Goal: Information Seeking & Learning: Find specific page/section

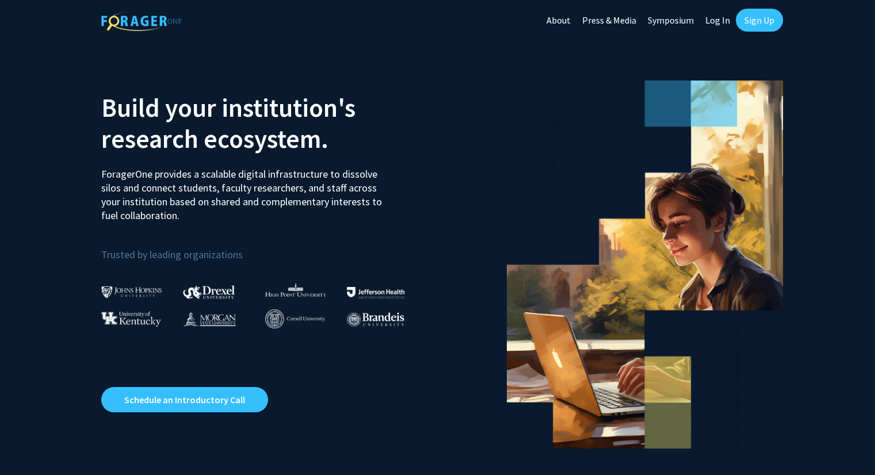
click at [720, 21] on link "Log In" at bounding box center [717, 20] width 36 height 40
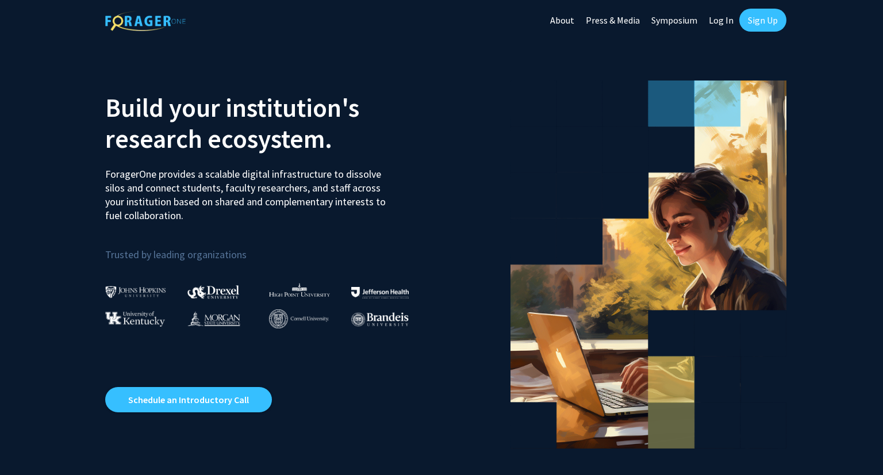
select select
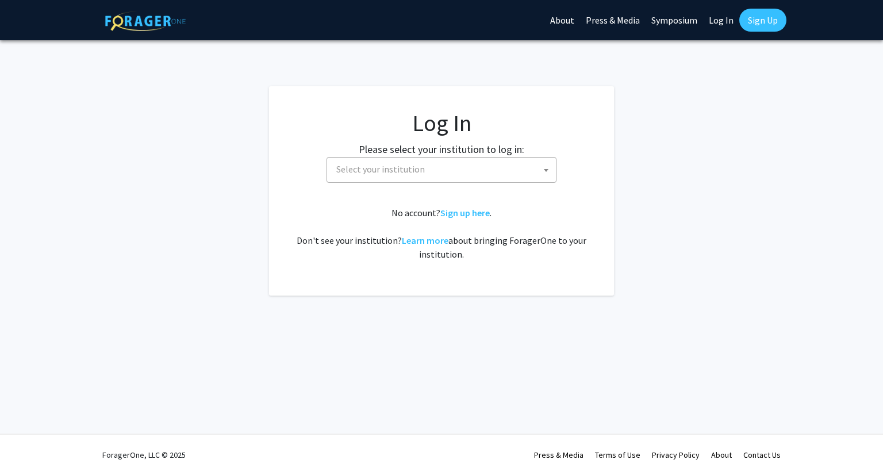
click at [439, 175] on span "Select your institution" at bounding box center [444, 170] width 224 height 24
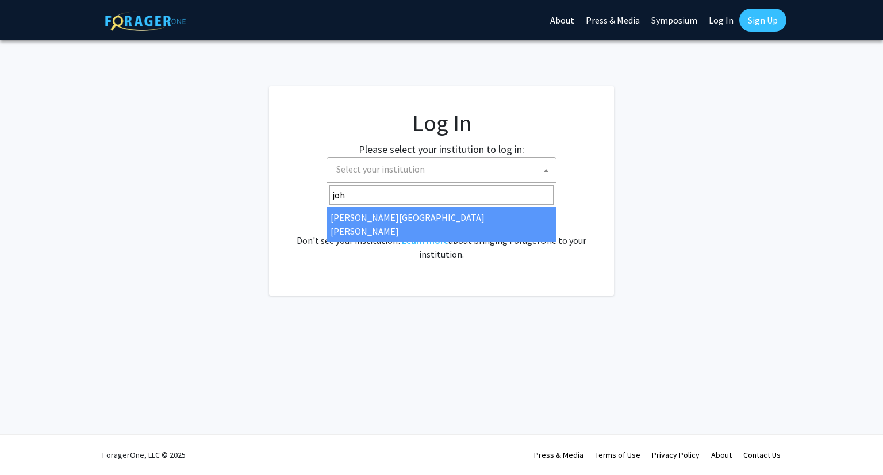
type input "joh"
select select "1"
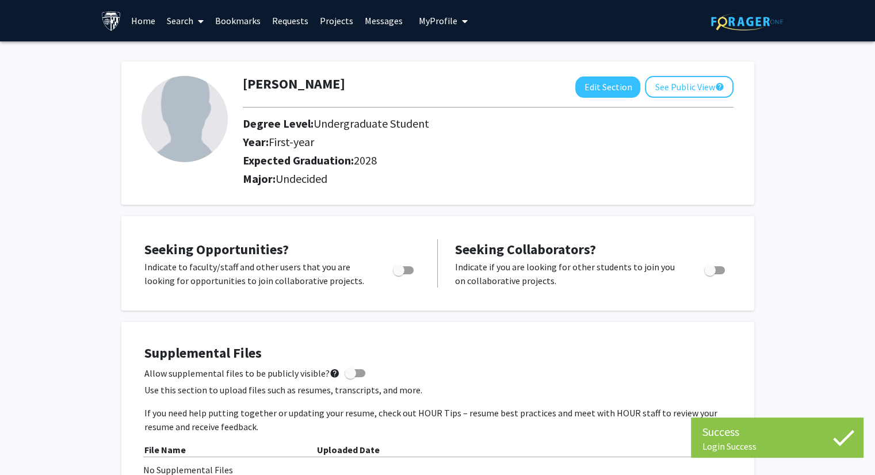
click at [186, 14] on link "Search" at bounding box center [185, 21] width 48 height 40
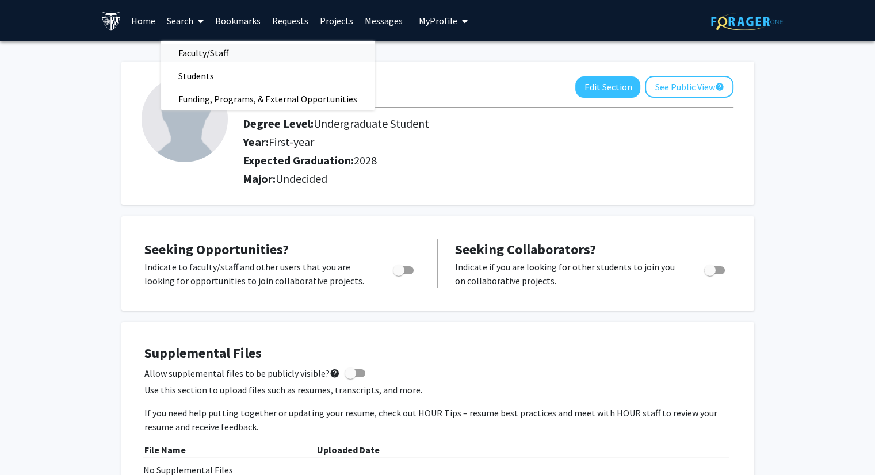
click at [197, 58] on span "Faculty/Staff" at bounding box center [203, 52] width 85 height 23
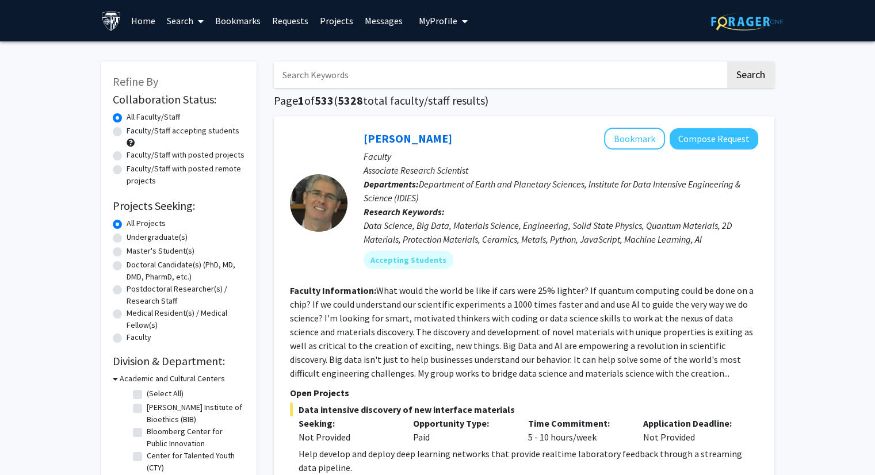
click at [127, 235] on label "Undergraduate(s)" at bounding box center [157, 237] width 61 height 12
click at [127, 235] on input "Undergraduate(s)" at bounding box center [130, 234] width 7 height 7
radio input "true"
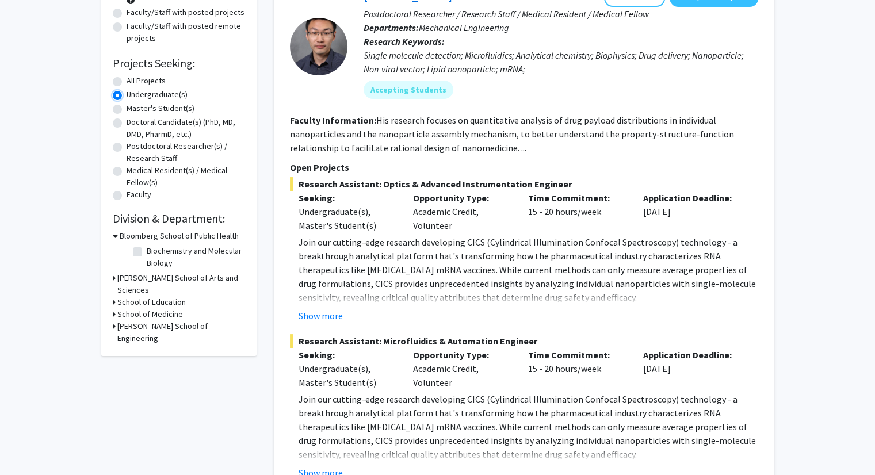
scroll to position [144, 0]
click at [192, 277] on h3 "Krieger School of Arts and Sciences" at bounding box center [181, 283] width 128 height 24
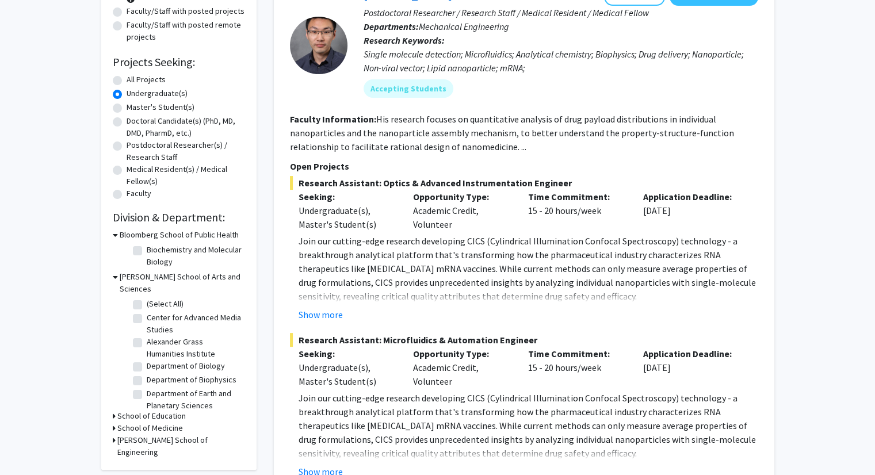
click at [186, 274] on h3 "Krieger School of Arts and Sciences" at bounding box center [182, 283] width 125 height 24
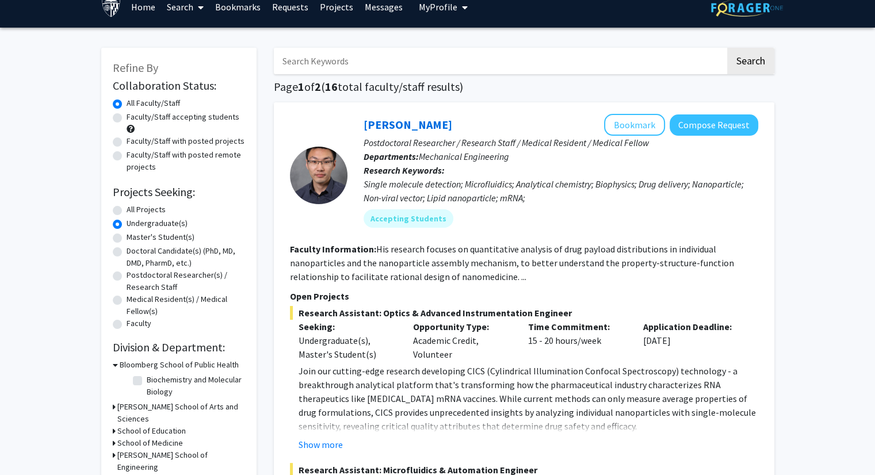
scroll to position [9, 0]
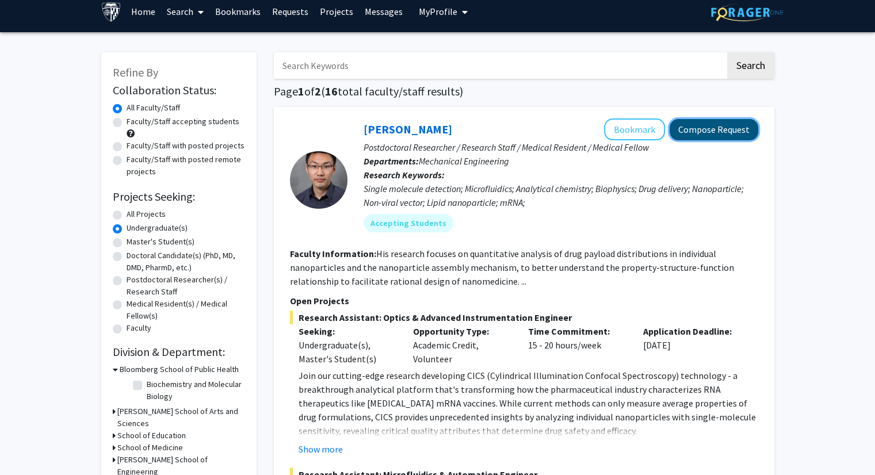
click at [742, 125] on button "Compose Request" at bounding box center [713, 129] width 89 height 21
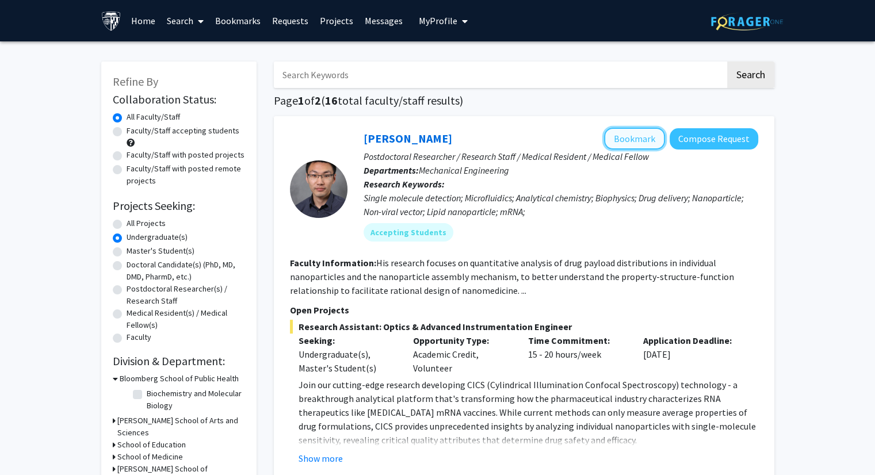
click at [638, 141] on button "Bookmark" at bounding box center [634, 139] width 61 height 22
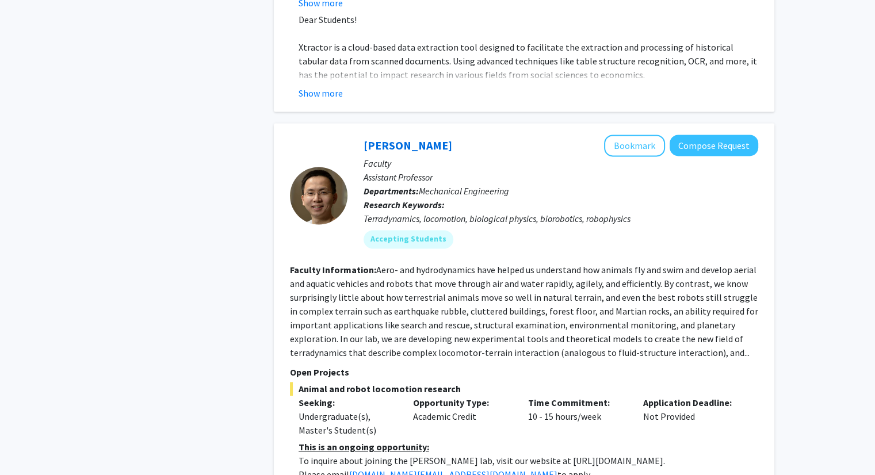
scroll to position [1681, 0]
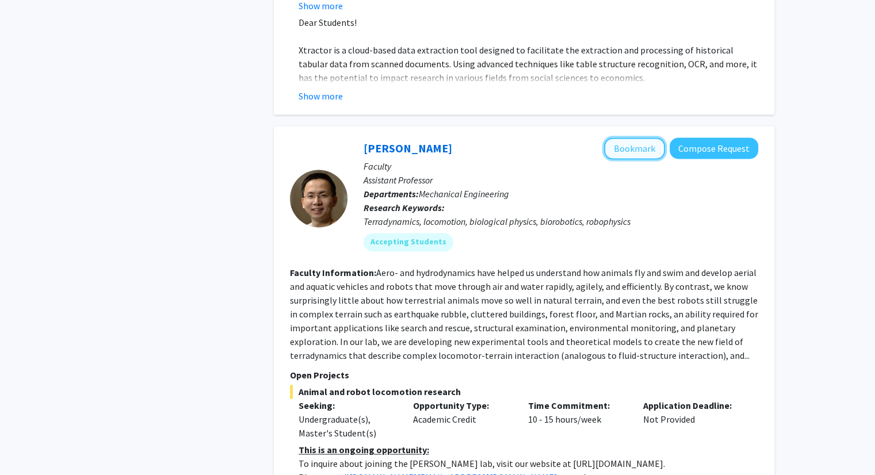
click at [626, 137] on button "Bookmark" at bounding box center [634, 148] width 61 height 22
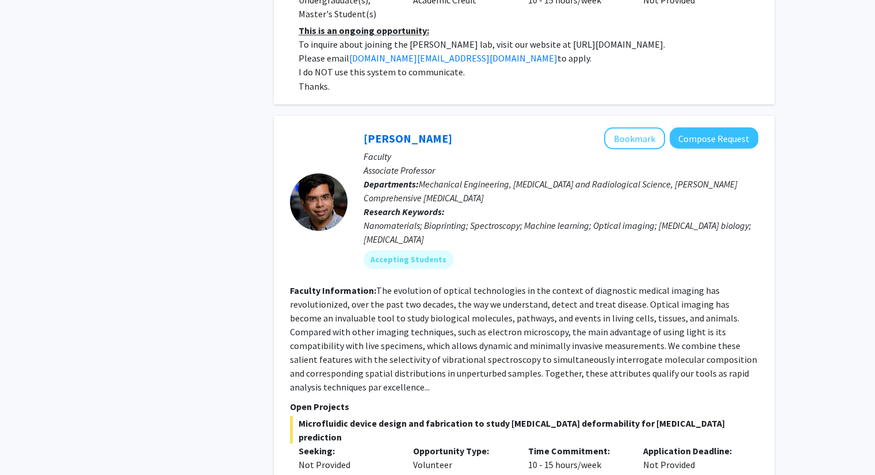
scroll to position [2100, 0]
click at [639, 128] on button "Bookmark" at bounding box center [634, 139] width 61 height 22
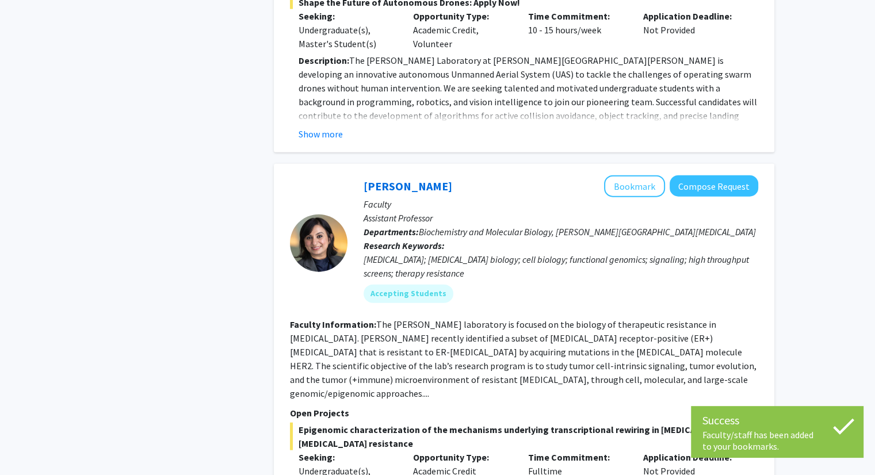
scroll to position [2672, 0]
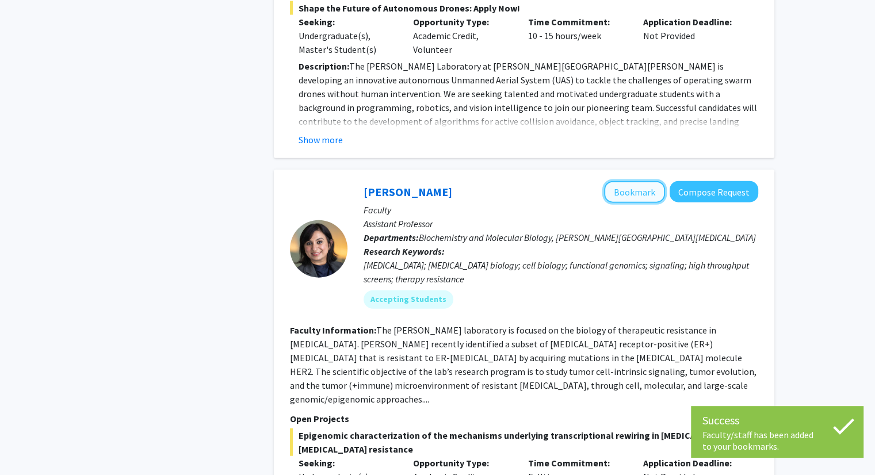
click at [623, 181] on button "Bookmark" at bounding box center [634, 192] width 61 height 22
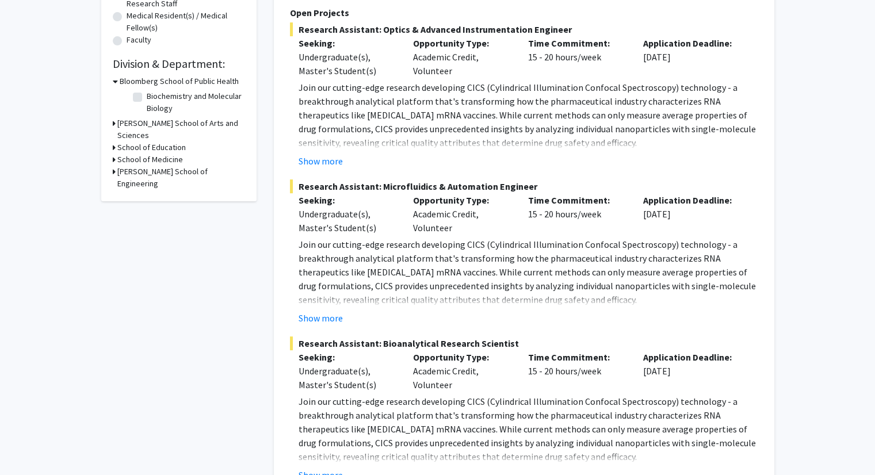
scroll to position [0, 0]
